Goal: Information Seeking & Learning: Learn about a topic

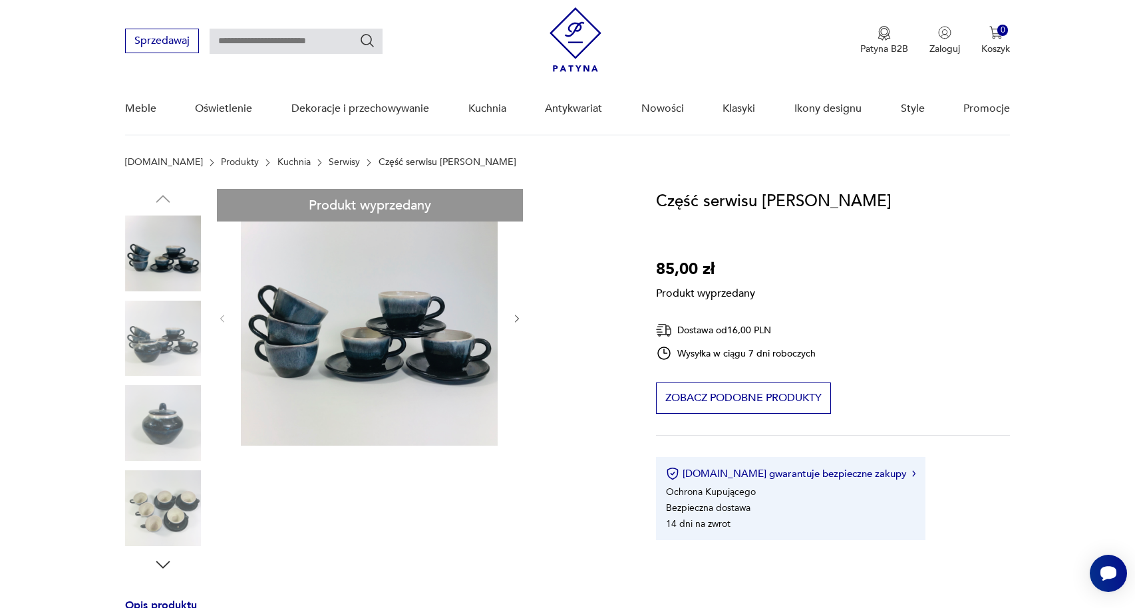
scroll to position [116, 0]
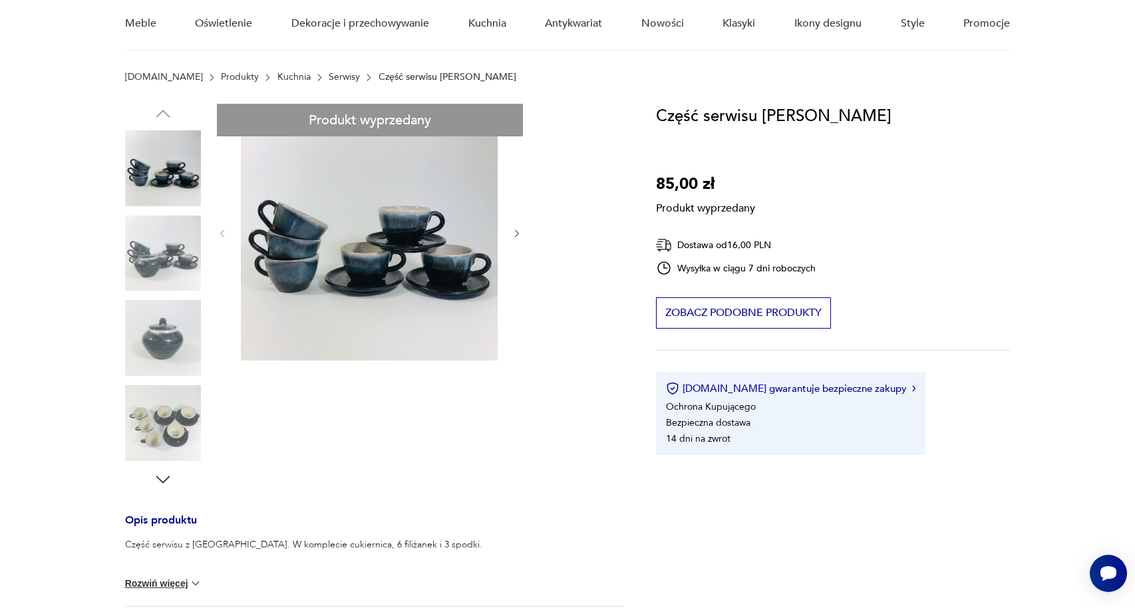
click at [178, 343] on div "Produkt wyprzedany Opis produktu Część serwisu z Łysej Góry. W komplecie cukier…" at bounding box center [374, 493] width 499 height 779
click at [154, 330] on div "Produkt wyprzedany Opis produktu Część serwisu z Łysej Góry. W komplecie cukier…" at bounding box center [374, 493] width 499 height 779
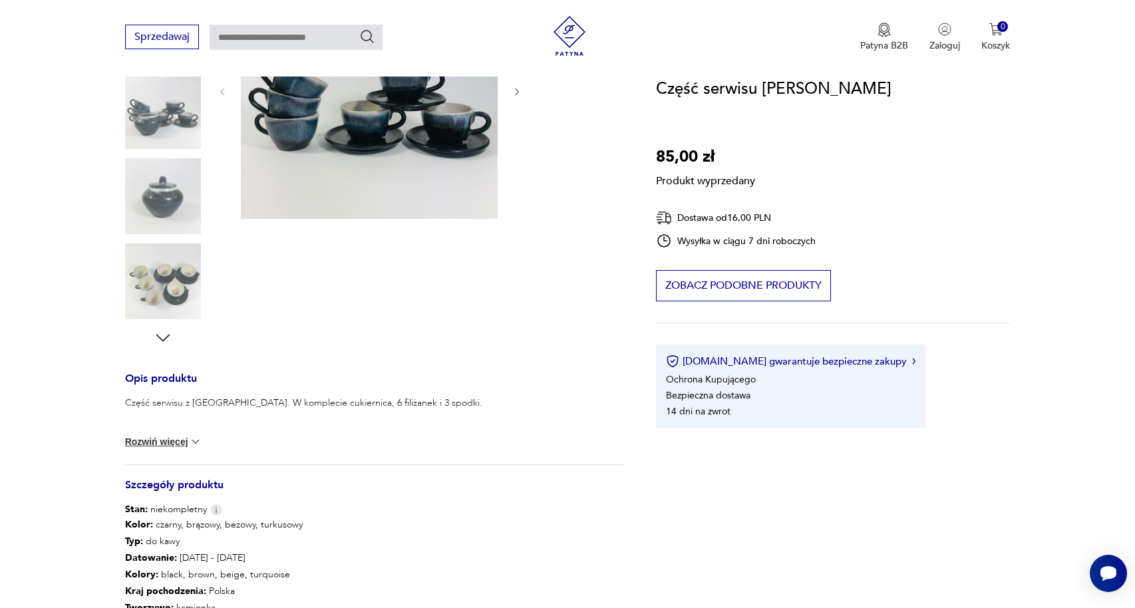
scroll to position [374, 0]
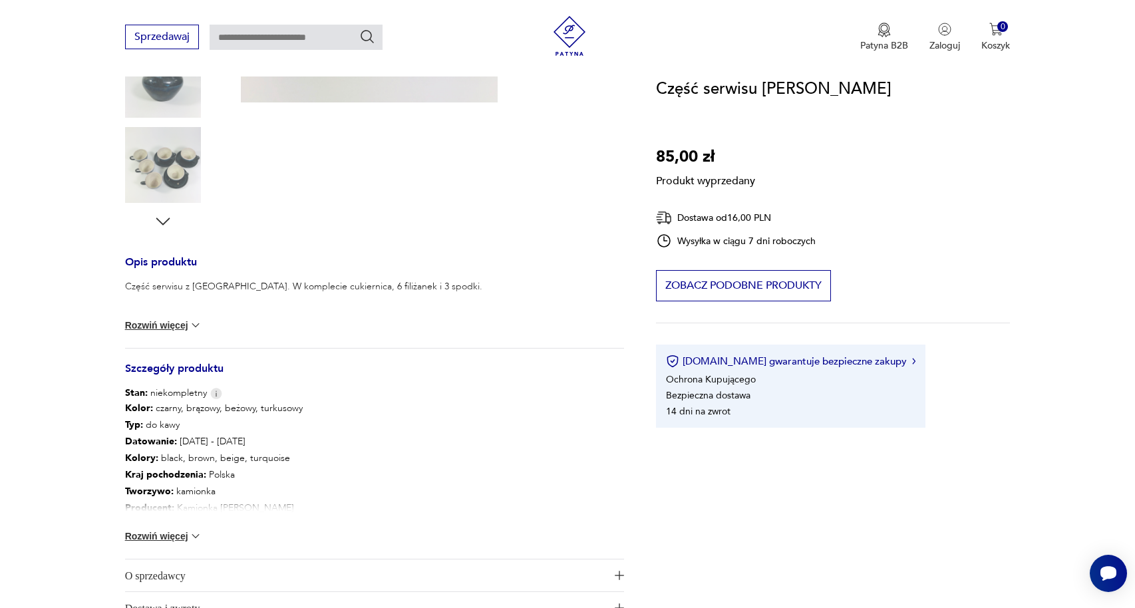
click at [184, 329] on button "Rozwiń więcej" at bounding box center [163, 325] width 77 height 13
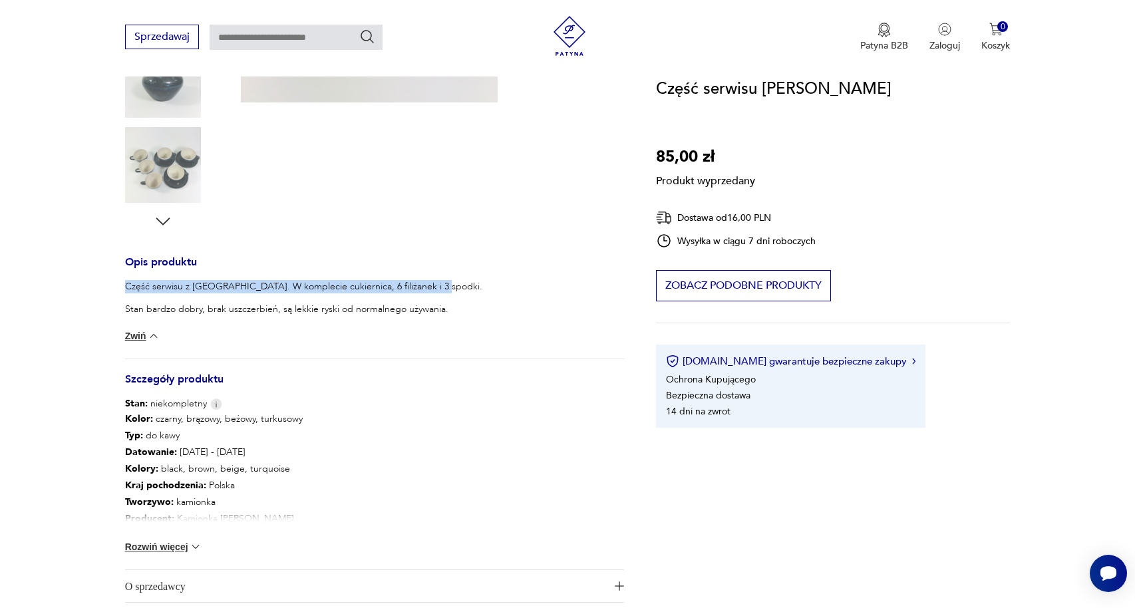
drag, startPoint x: 121, startPoint y: 288, endPoint x: 499, endPoint y: 286, distance: 377.8
click at [500, 286] on section "Produkt wyprzedany Opis produktu Część serwisu z Łysej Góry. W komplecie cukier…" at bounding box center [567, 257] width 1135 height 822
copy p "Część serwisu z [GEOGRAPHIC_DATA]. W komplecie cukiernica, 6 filiżanek i 3 spod…"
